Goal: Navigation & Orientation: Find specific page/section

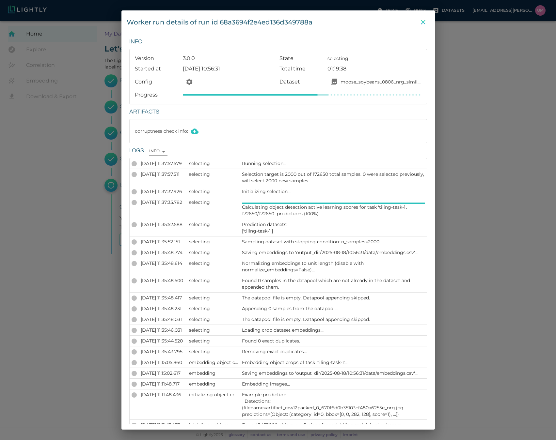
click at [420, 24] on icon "close" at bounding box center [423, 22] width 8 height 8
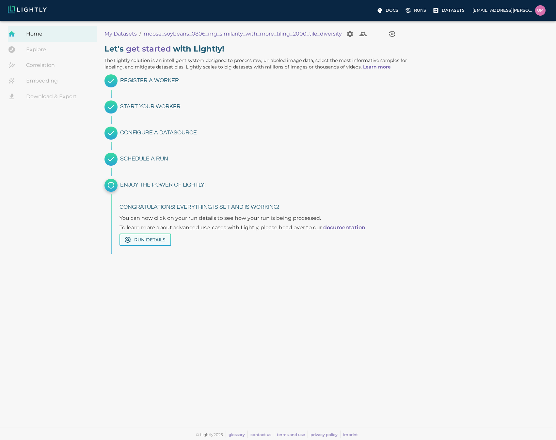
click at [167, 242] on button "Run Details" at bounding box center [145, 240] width 52 height 13
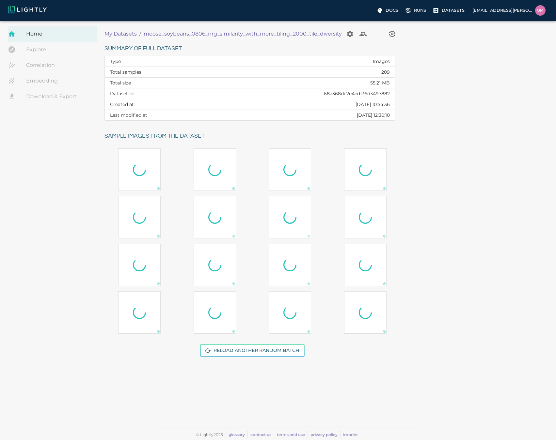
click at [125, 38] on p "My Datasets" at bounding box center [120, 34] width 32 height 8
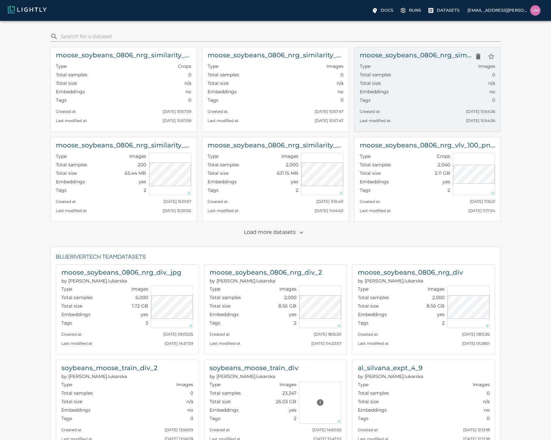
click at [437, 60] on h6 "moose_soybeans_0806_nrg_similarity_with_more_tiling_2000_tile_diversity" at bounding box center [415, 55] width 112 height 10
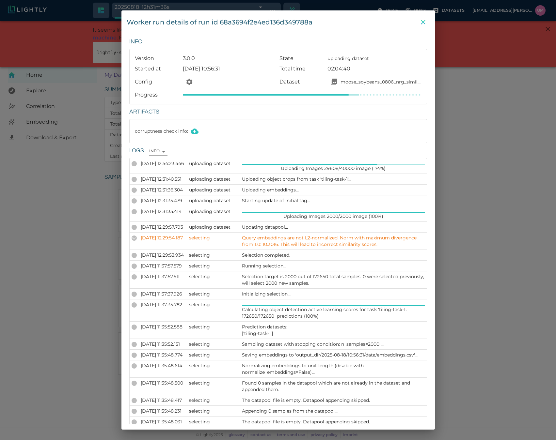
click at [422, 20] on icon "close" at bounding box center [423, 22] width 8 height 8
